Goal: Check status: Check status

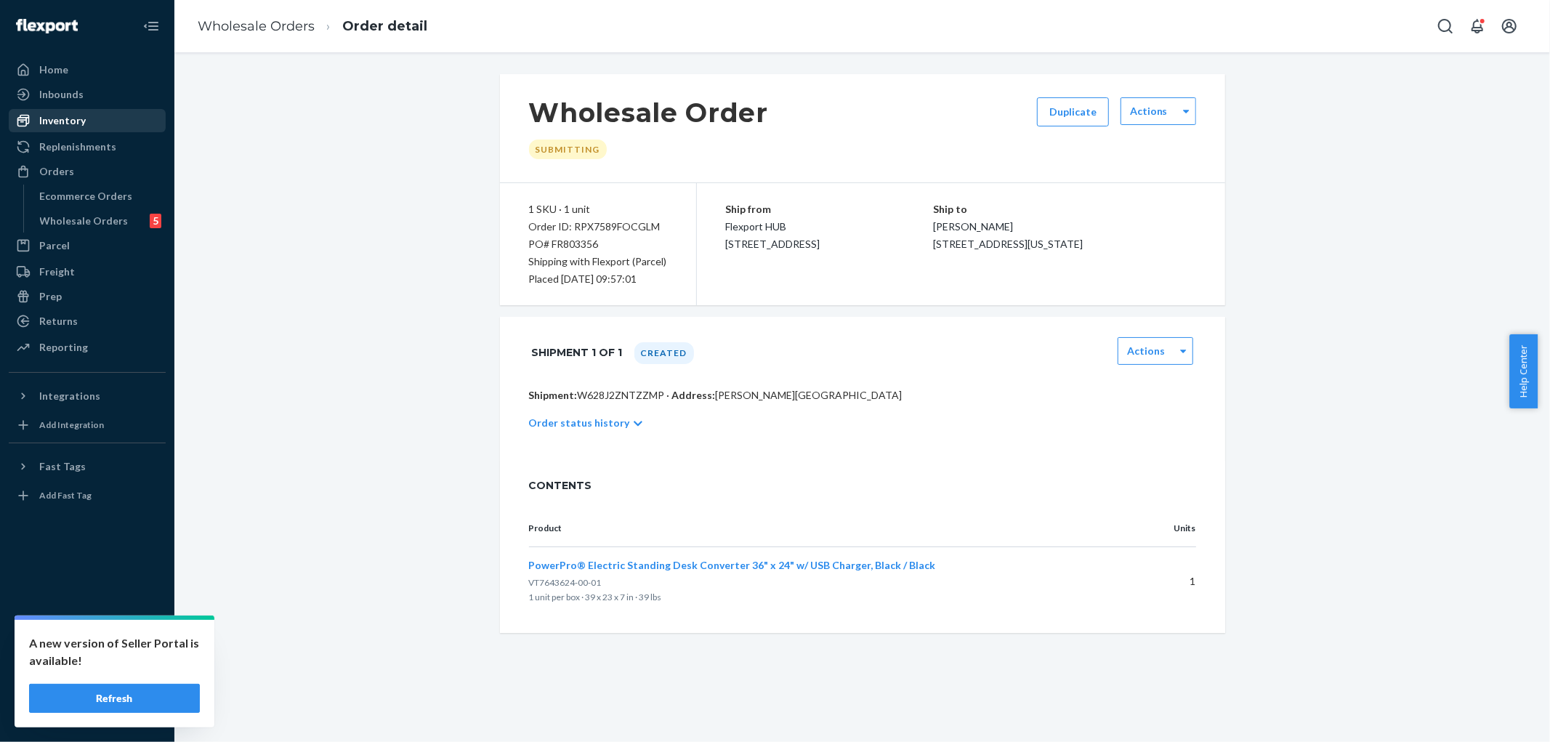
click at [73, 128] on div "Inventory" at bounding box center [87, 120] width 154 height 20
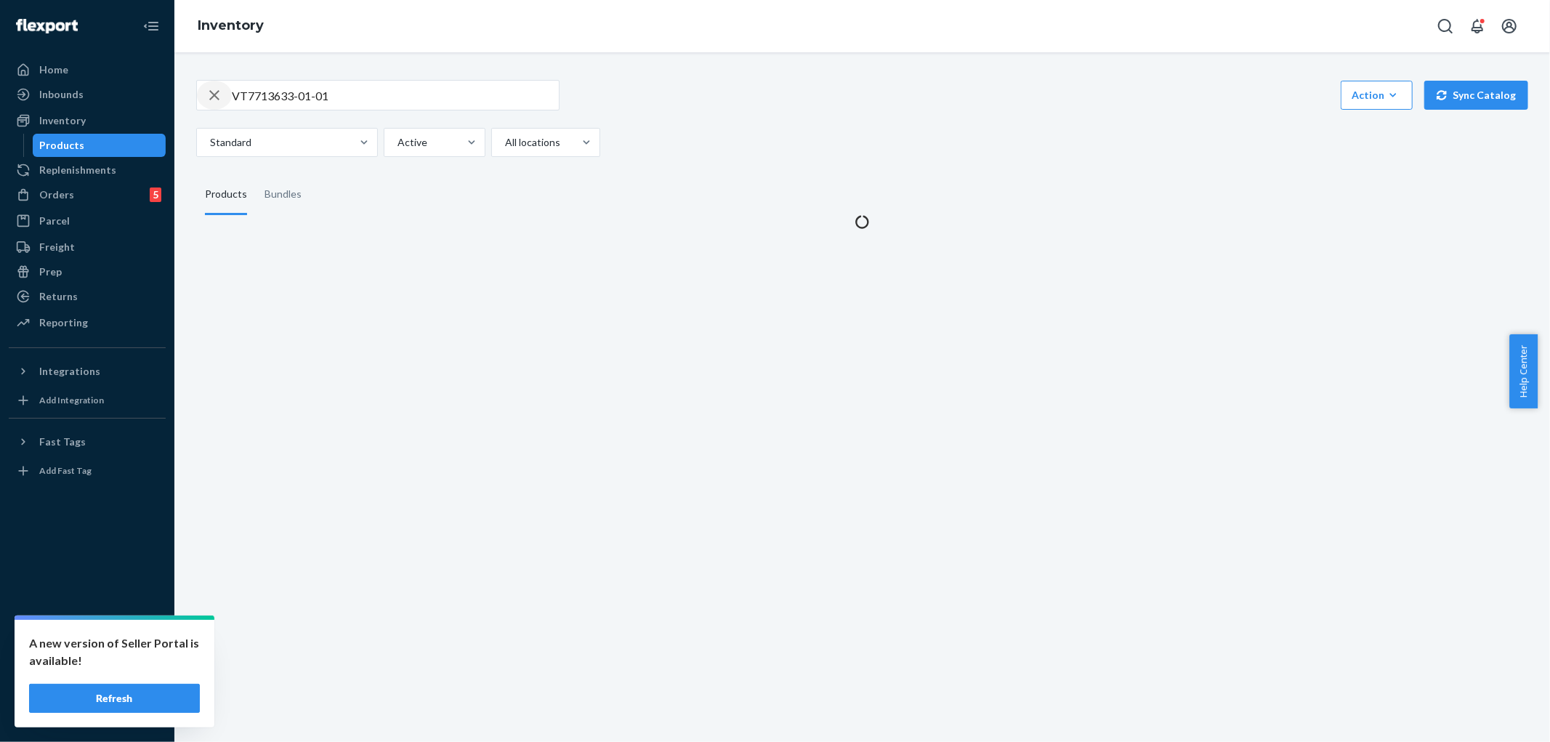
click at [215, 97] on icon "button" at bounding box center [214, 95] width 10 height 10
click at [293, 100] on input "text" at bounding box center [395, 95] width 327 height 29
paste input "VT7713633-03-05"
type input "VT7713633-03-05"
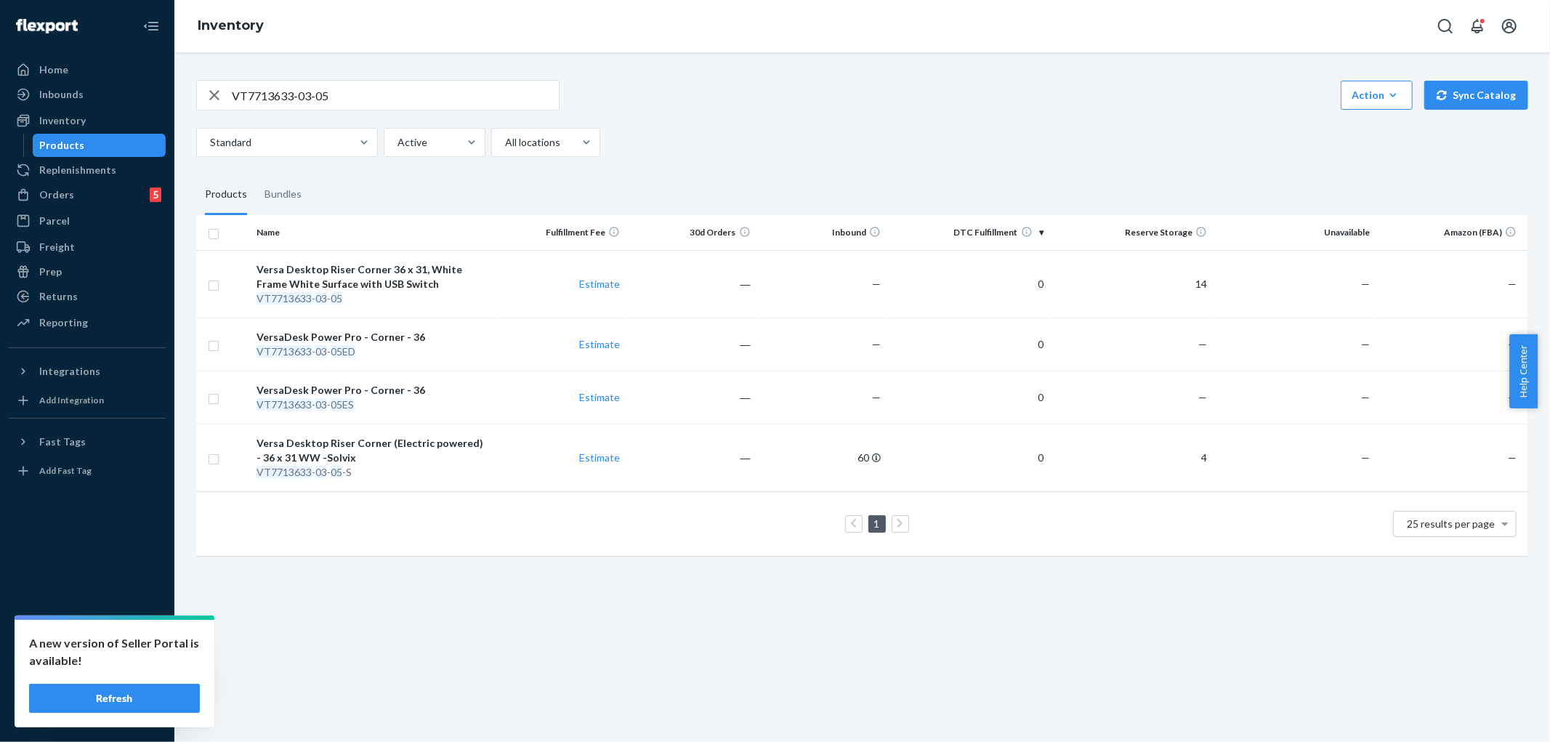
click at [216, 102] on icon "button" at bounding box center [214, 95] width 17 height 29
click at [266, 103] on input "text" at bounding box center [395, 95] width 327 height 29
click at [114, 147] on div "Products" at bounding box center [99, 145] width 131 height 20
click at [360, 97] on input "text" at bounding box center [395, 95] width 327 height 29
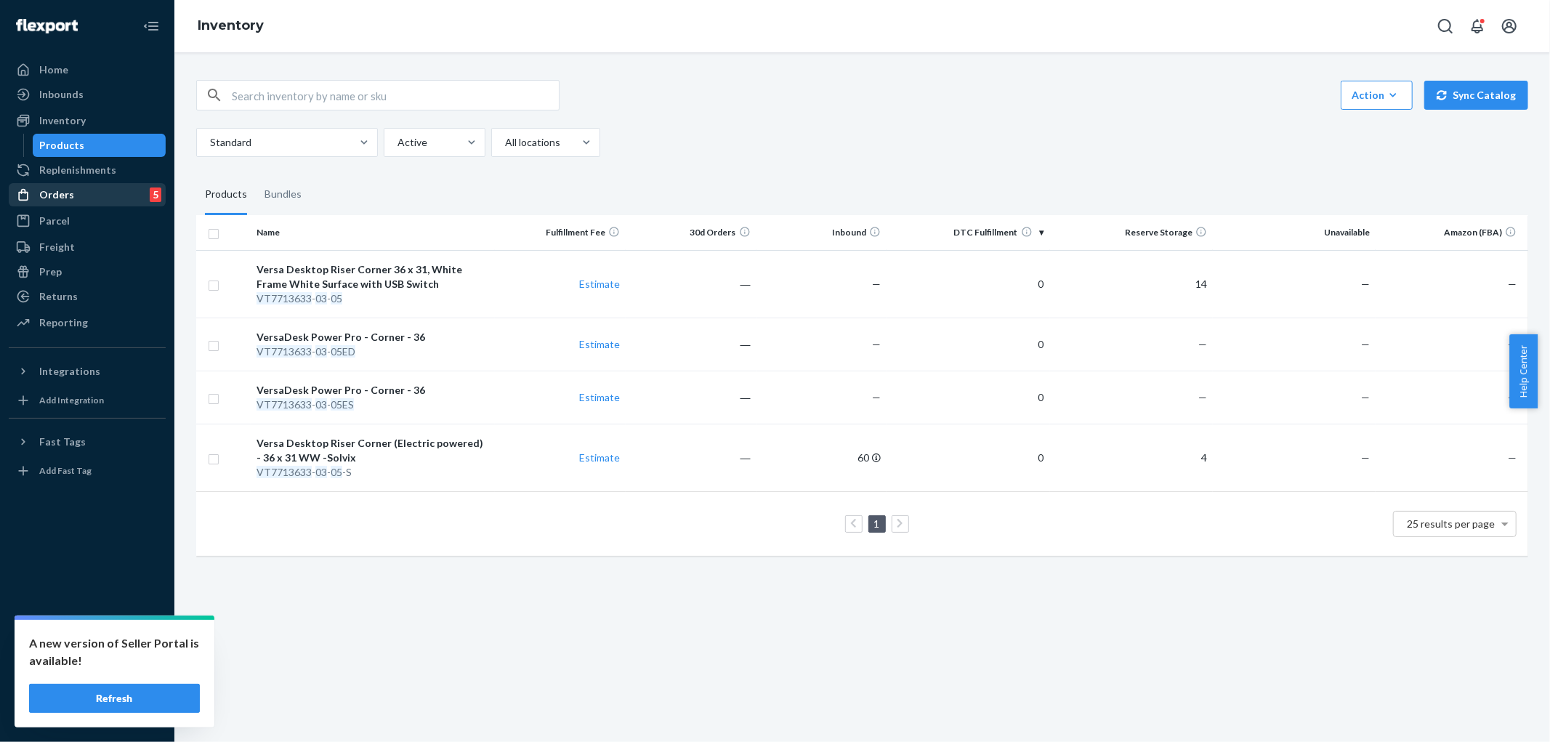
click at [86, 190] on div "Orders 5" at bounding box center [87, 195] width 154 height 20
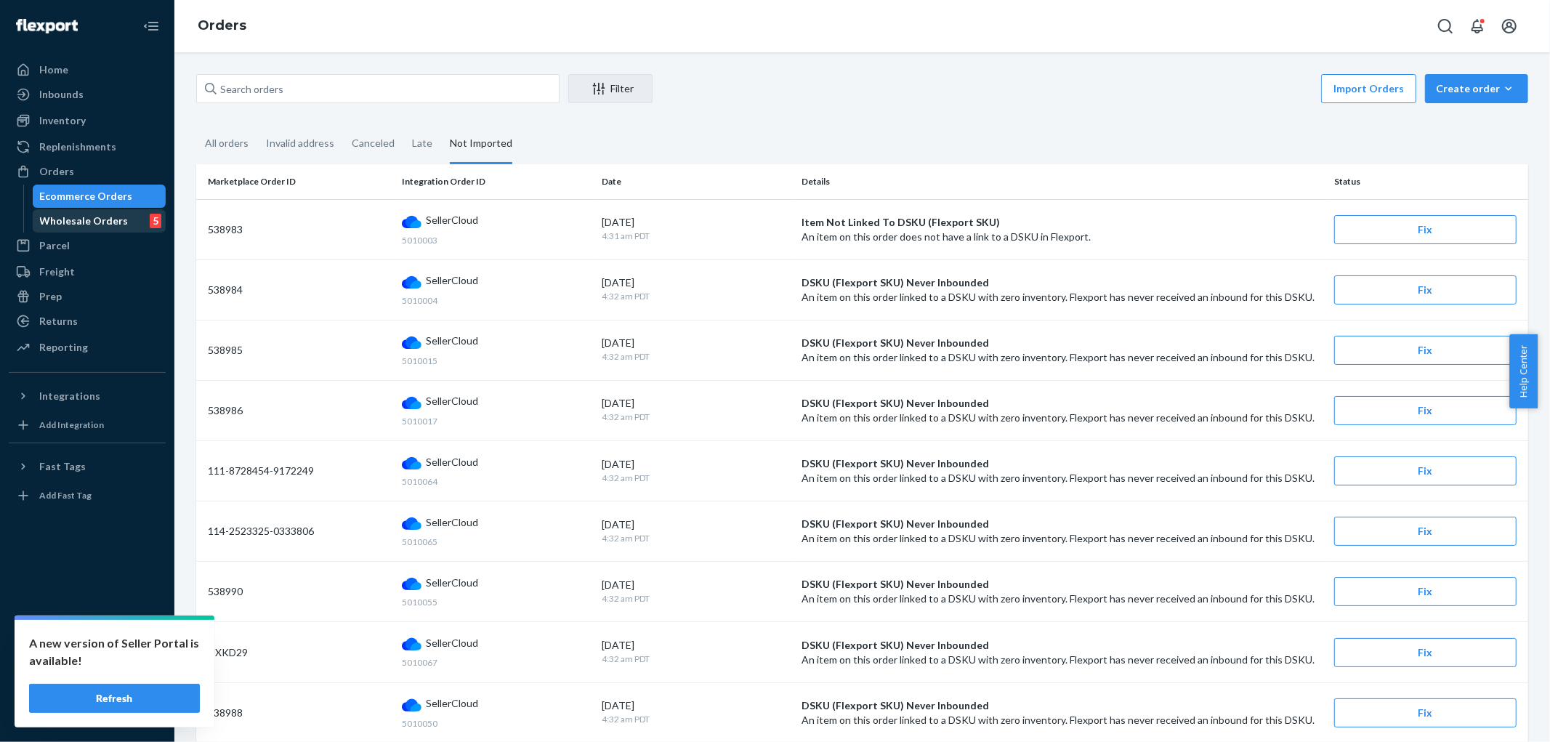
click at [93, 221] on div "Wholesale Orders" at bounding box center [84, 221] width 89 height 15
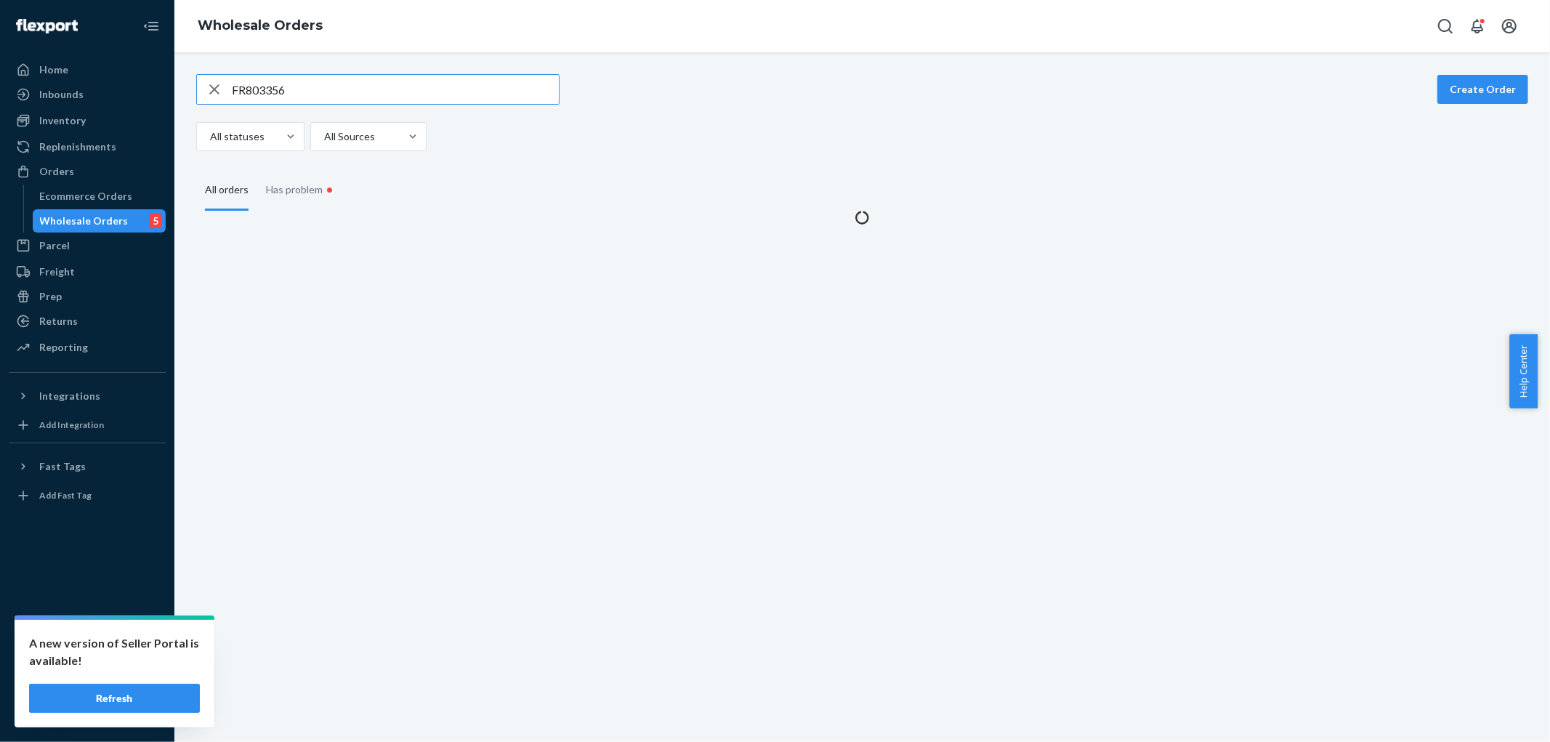
click at [335, 93] on input "FR803356" at bounding box center [395, 89] width 327 height 29
drag, startPoint x: 335, startPoint y: 93, endPoint x: 202, endPoint y: 61, distance: 136.7
click at [205, 61] on div "FR803356 Create Order All statuses All Sources All orders Has problem •" at bounding box center [861, 396] width 1375 height 689
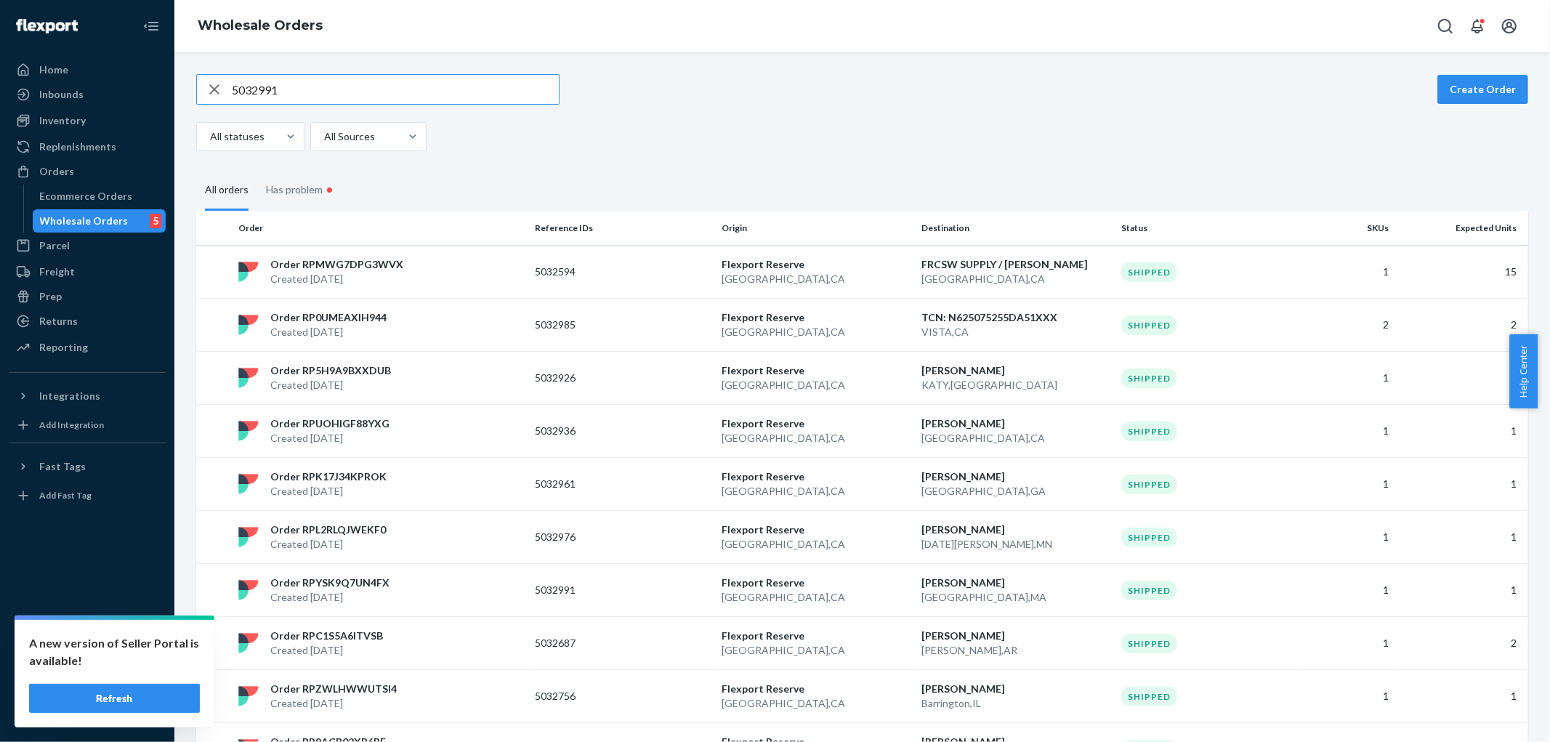
type input "5032991"
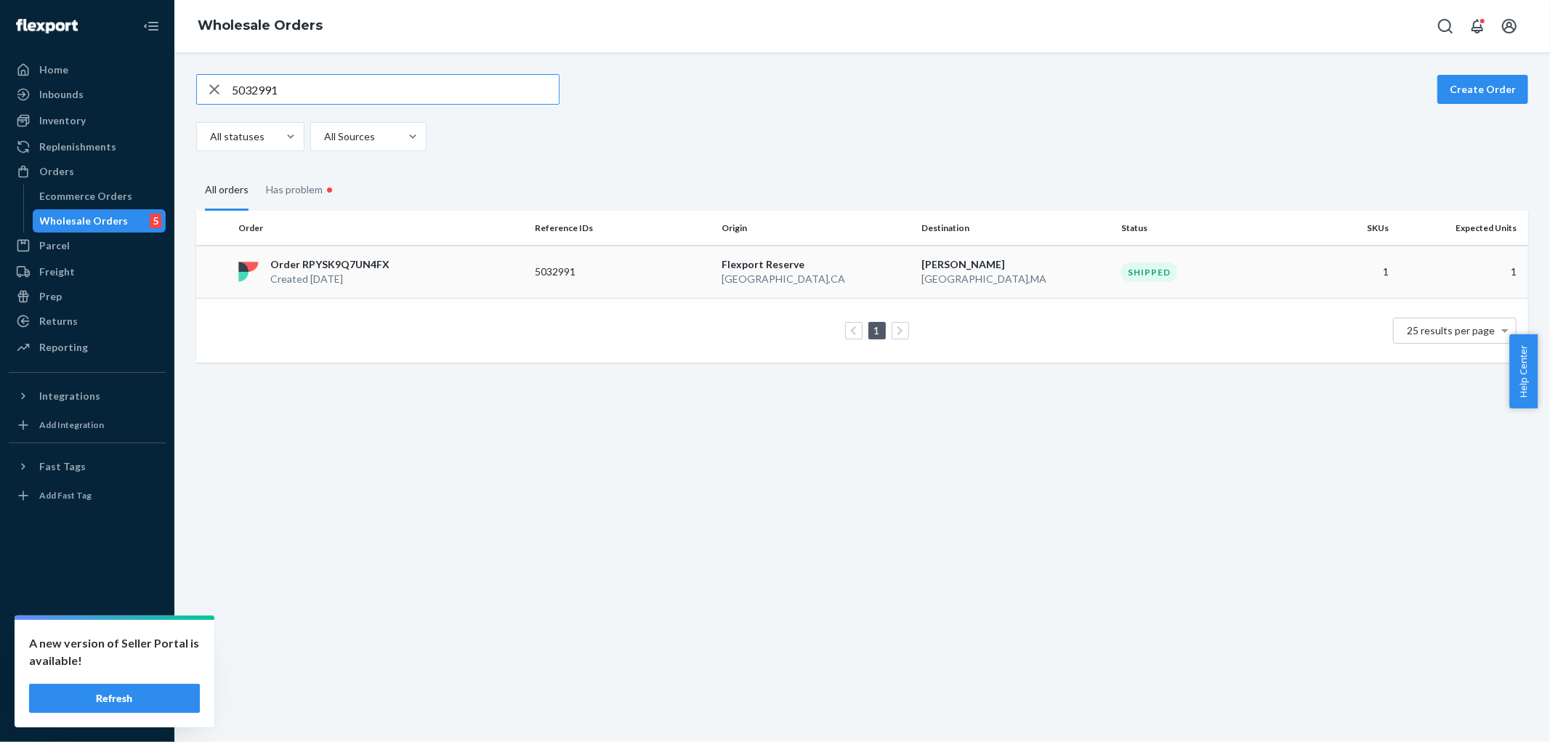
click at [453, 255] on td "Order RPYSK9Q7UN4FX Created Sep 17, 2025" at bounding box center [380, 272] width 296 height 53
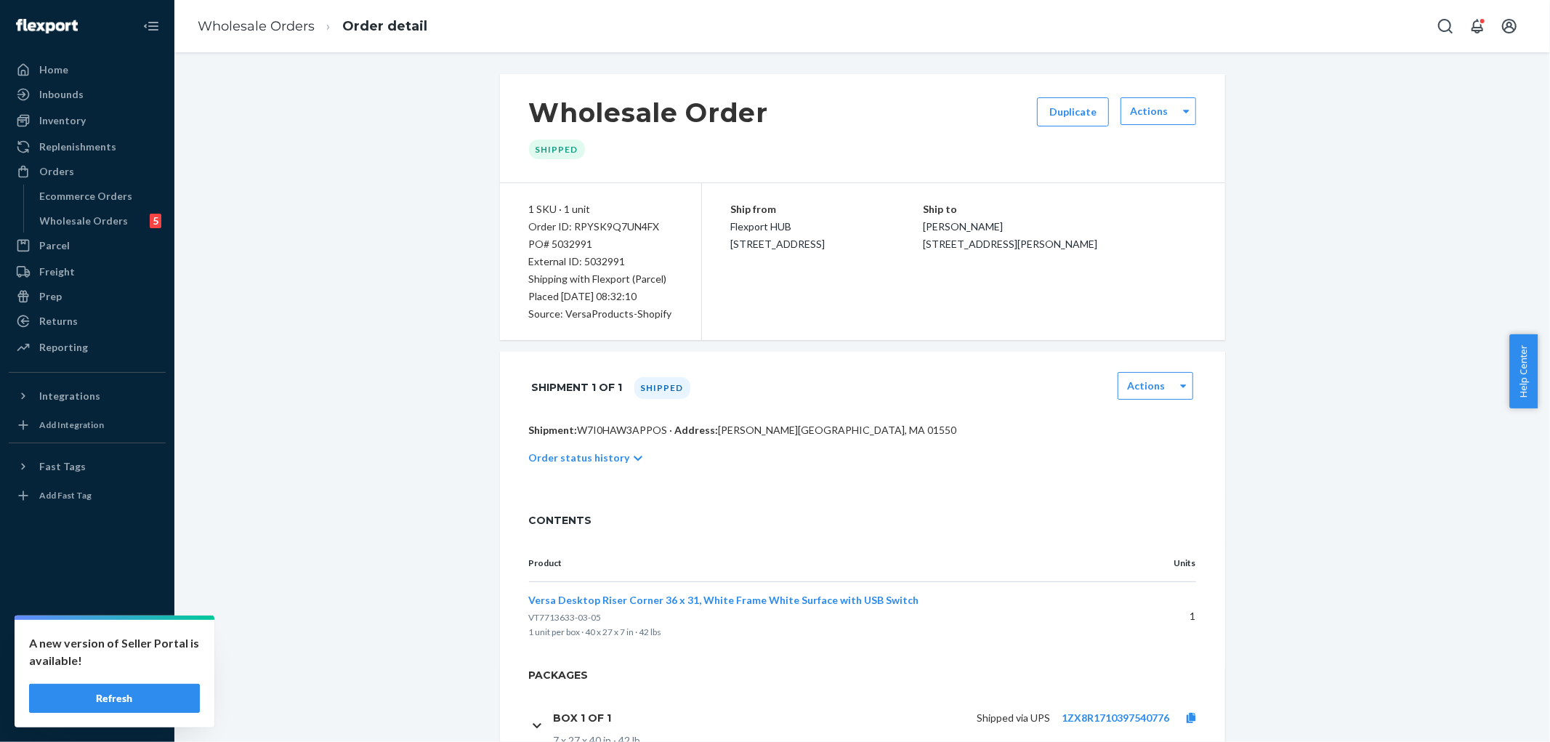
scroll to position [67, 0]
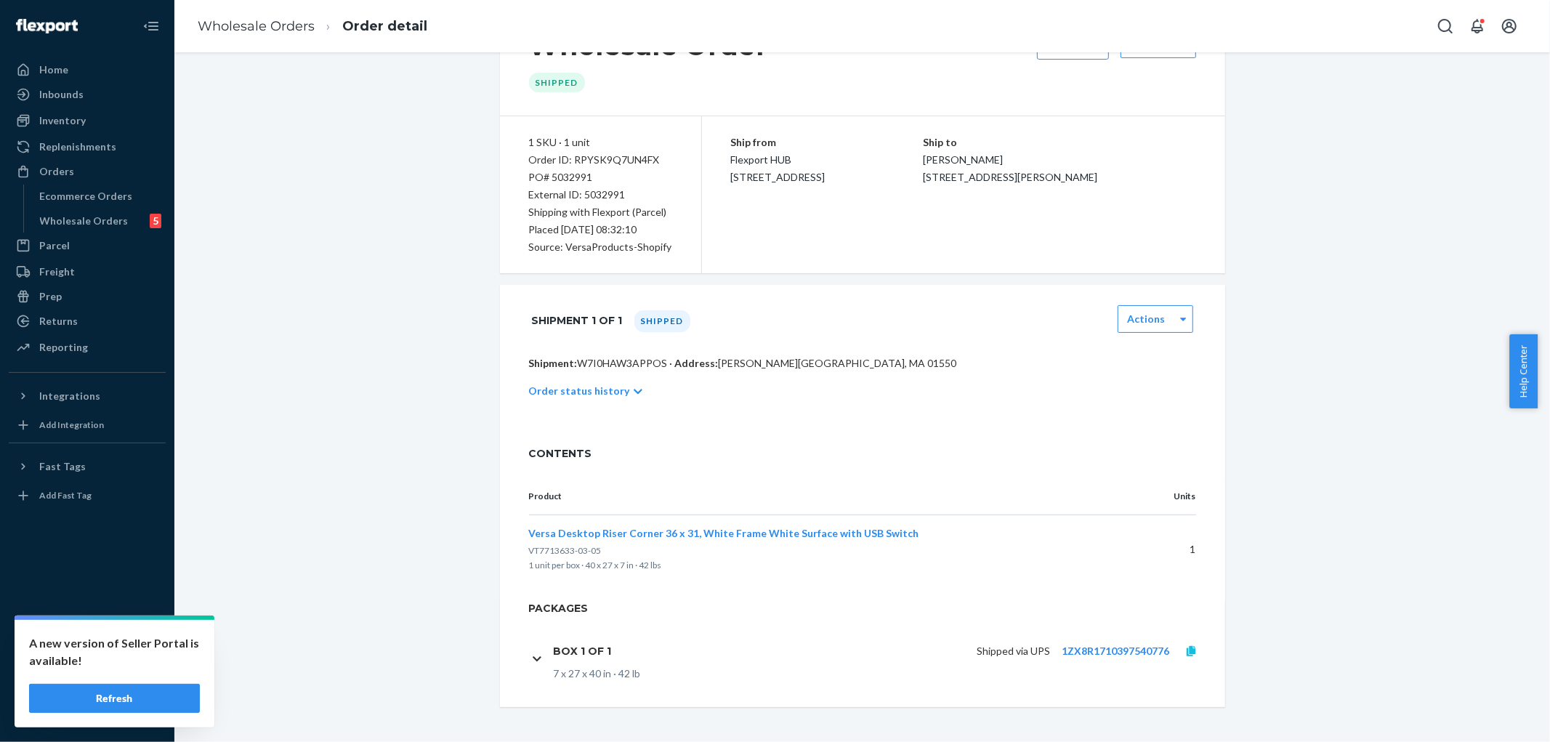
click at [1186, 648] on icon at bounding box center [1190, 651] width 9 height 10
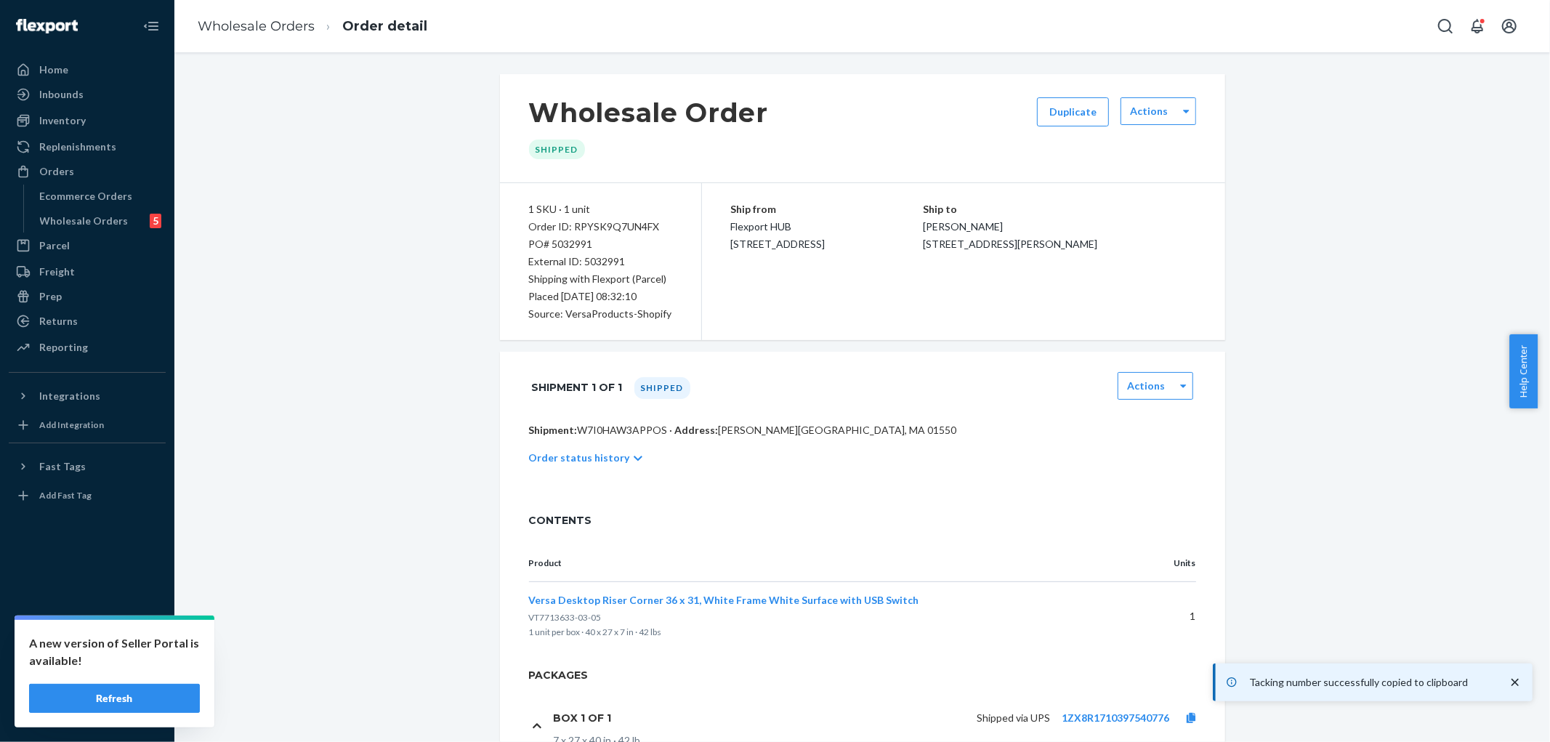
scroll to position [242, 0]
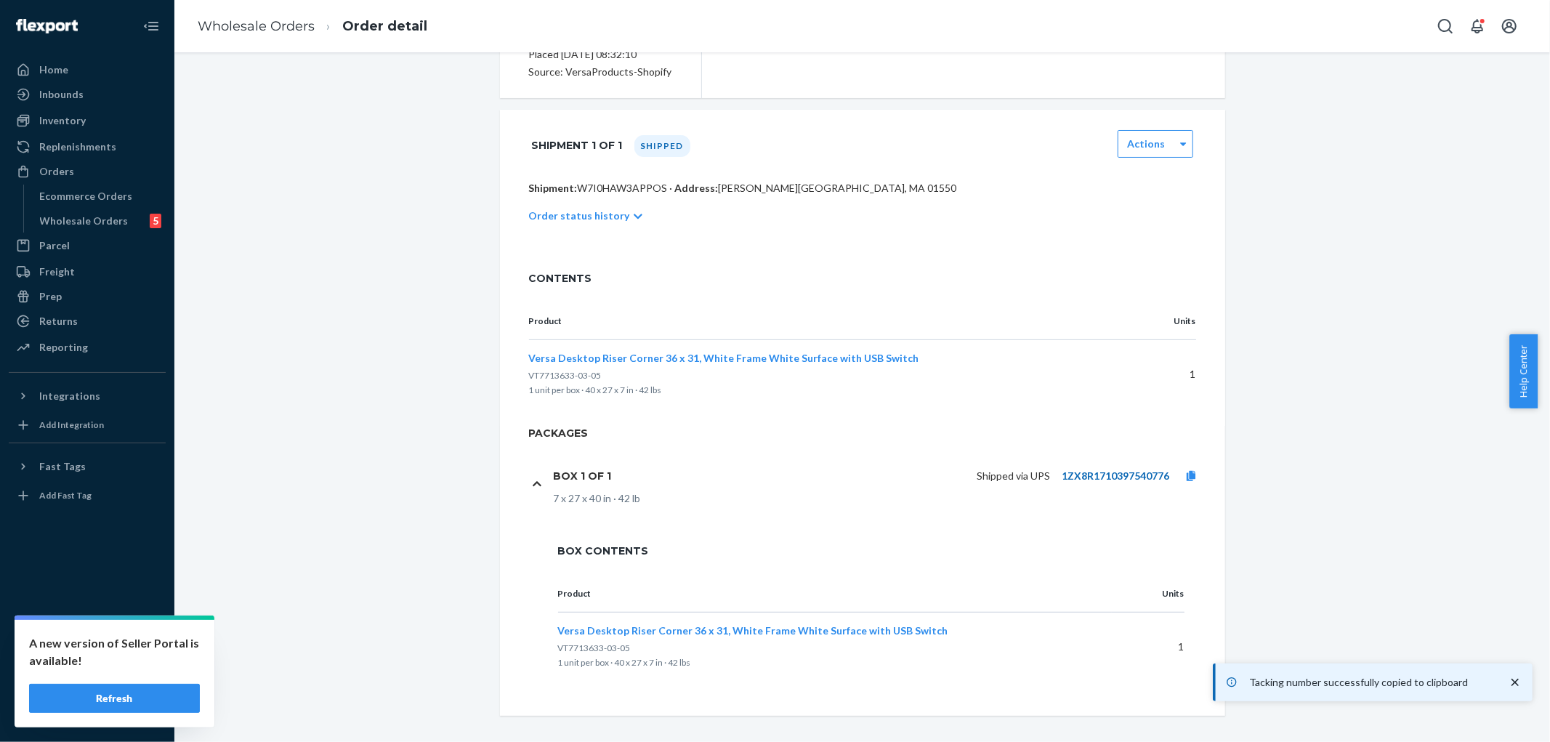
click at [1117, 478] on link "1ZX8R1710397540776" at bounding box center [1115, 475] width 108 height 12
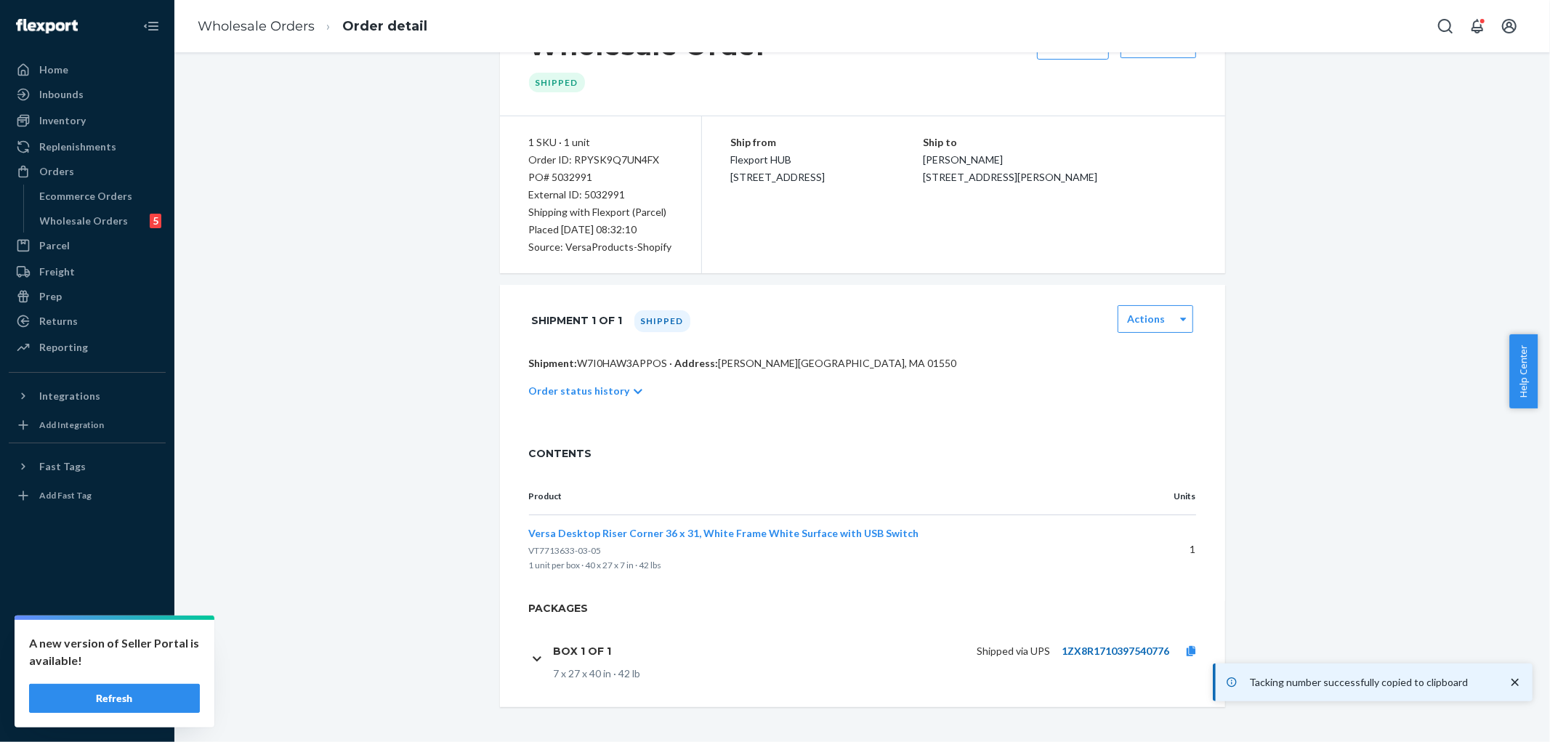
scroll to position [0, 0]
